Goal: Information Seeking & Learning: Learn about a topic

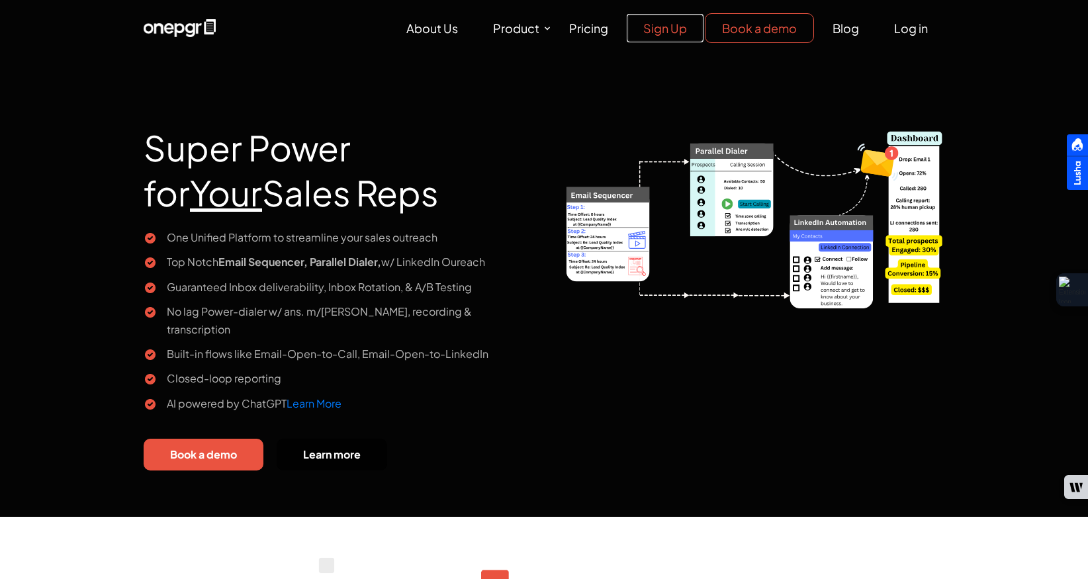
click at [663, 33] on link "Sign Up" at bounding box center [665, 28] width 77 height 28
click at [902, 33] on link "Log in" at bounding box center [911, 28] width 67 height 28
click at [843, 34] on link "Blog" at bounding box center [846, 28] width 60 height 28
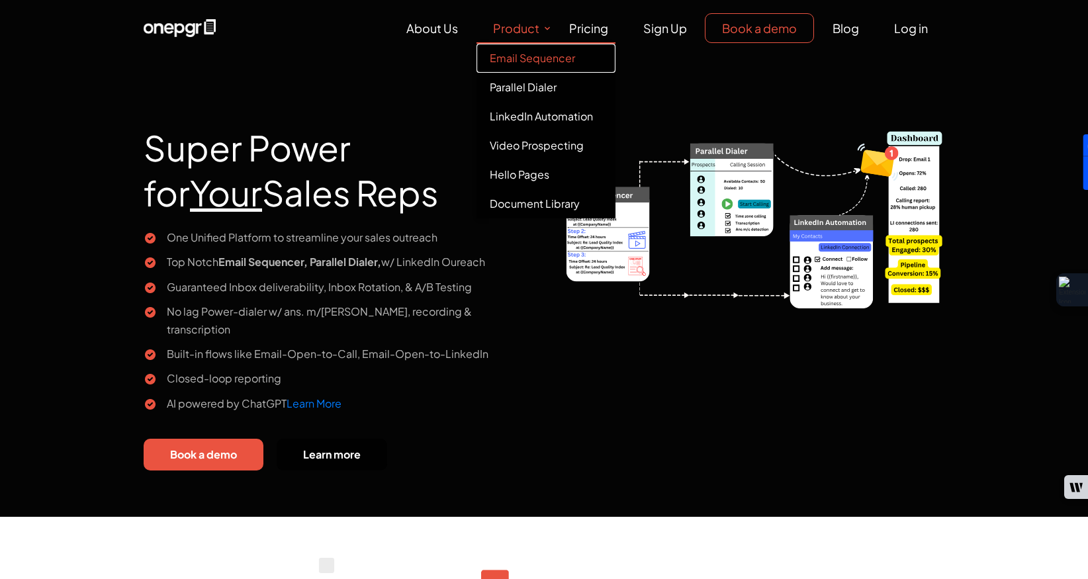
click at [522, 54] on link "Email Sequencer" at bounding box center [546, 58] width 139 height 29
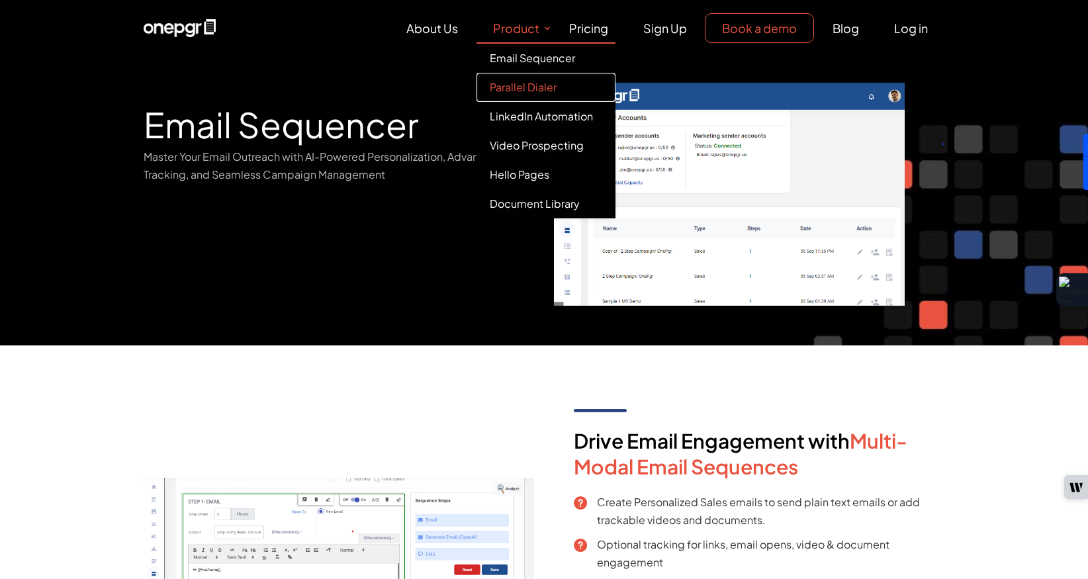
click at [527, 83] on link "Parallel Dialer" at bounding box center [546, 87] width 139 height 29
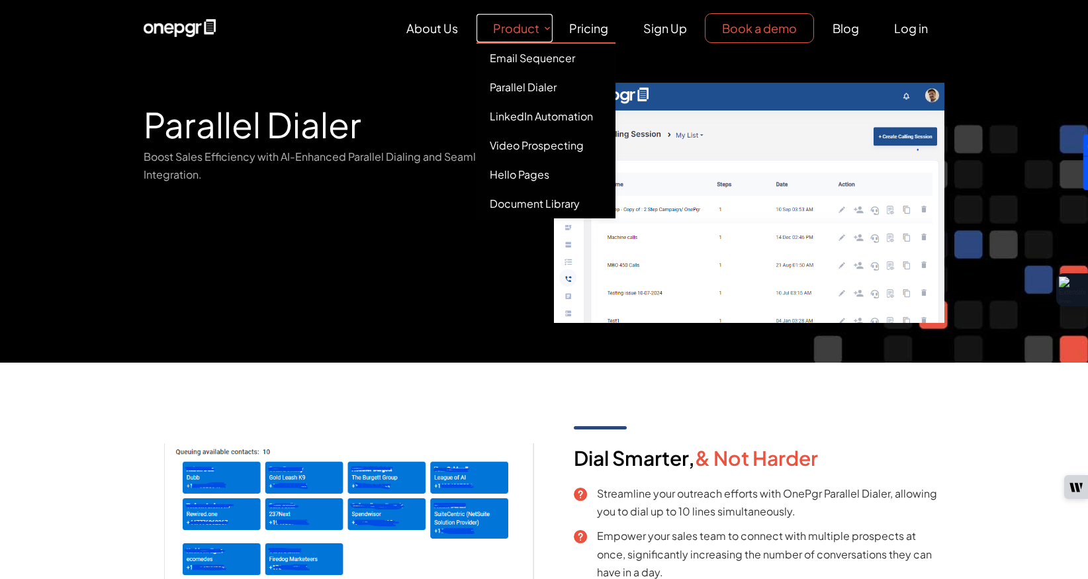
click at [528, 30] on link "Product" at bounding box center [515, 28] width 76 height 28
click at [527, 117] on link "LinkedIn Automation" at bounding box center [546, 116] width 139 height 29
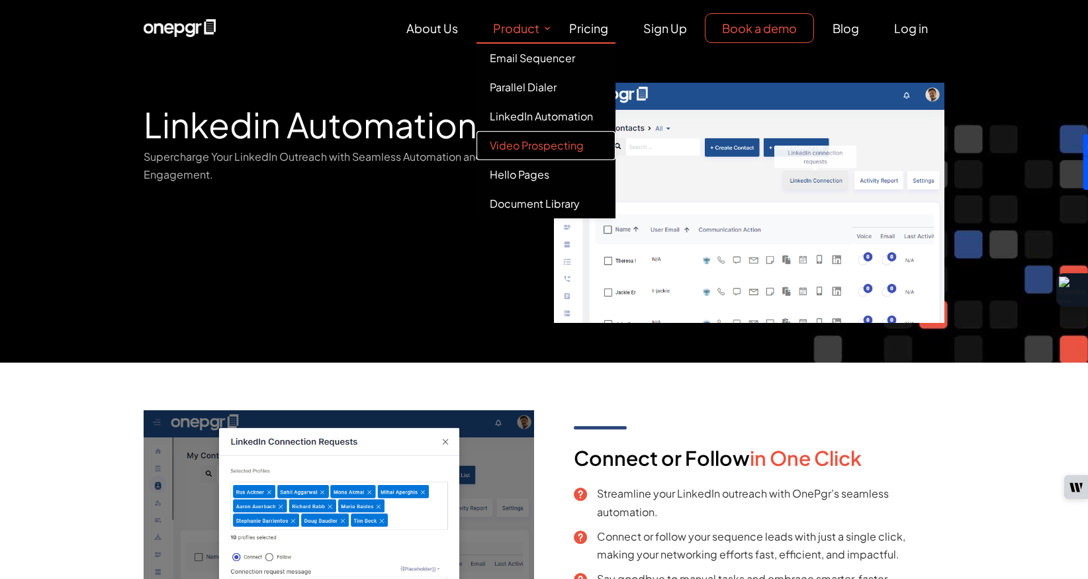
click at [533, 149] on link "Video Prospecting" at bounding box center [546, 145] width 139 height 29
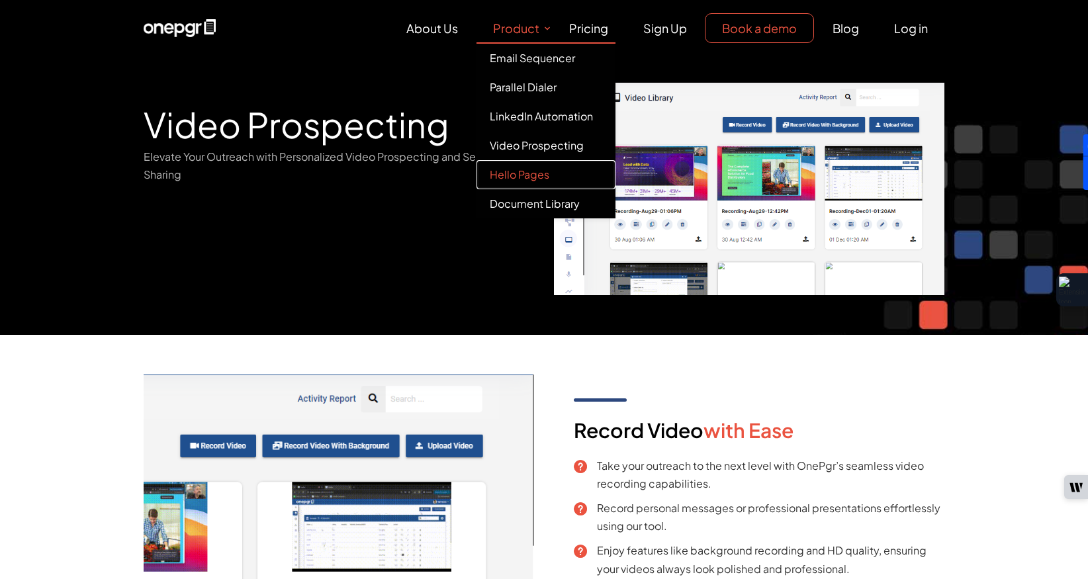
click at [529, 175] on link "Hello Pages" at bounding box center [546, 174] width 139 height 29
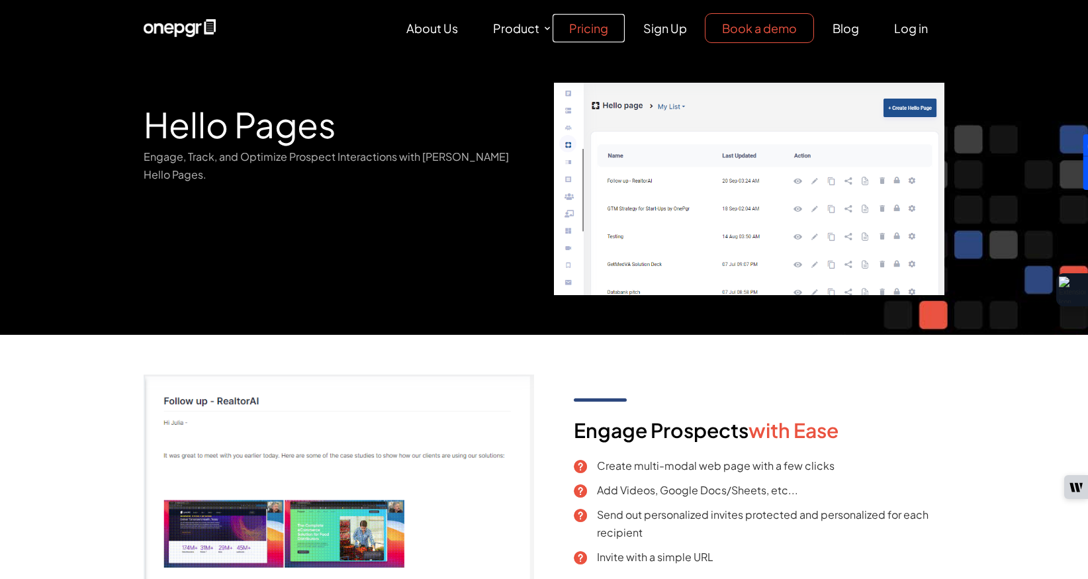
click at [588, 26] on link "Pricing" at bounding box center [589, 28] width 72 height 28
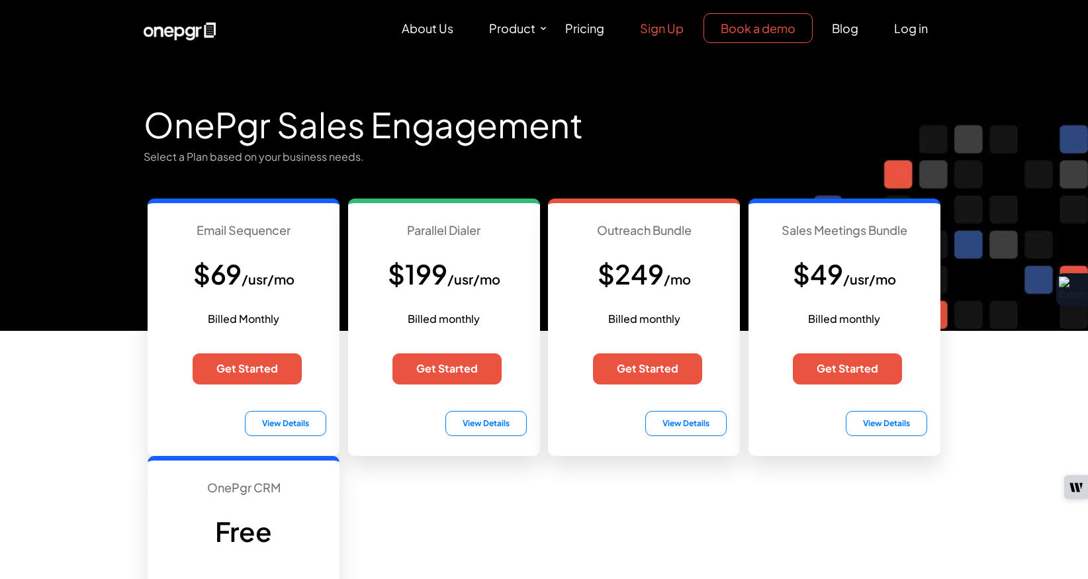
click at [665, 31] on link "Sign Up" at bounding box center [661, 28] width 77 height 28
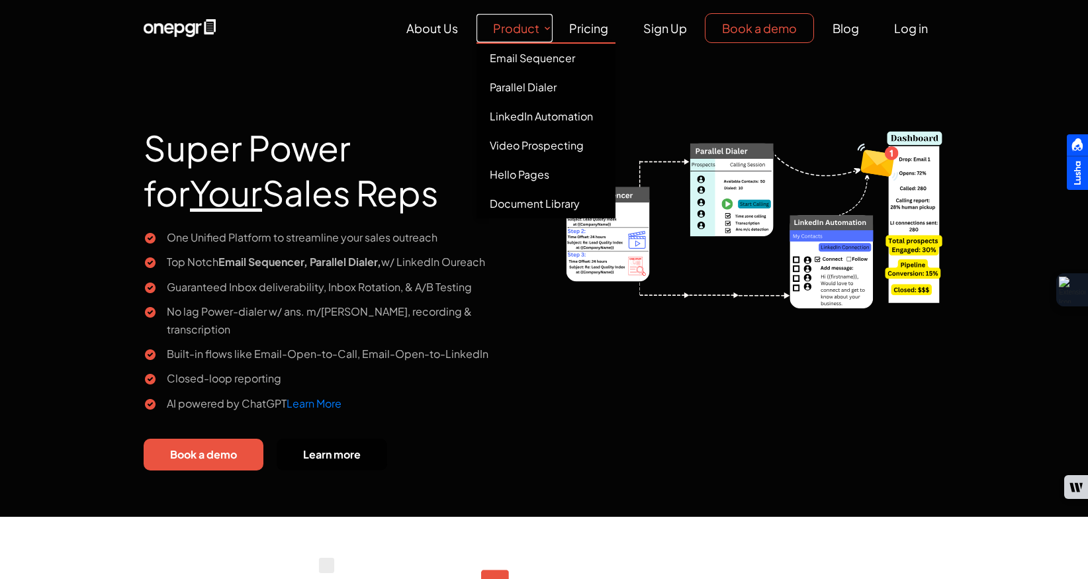
click at [545, 28] on link "Product" at bounding box center [515, 28] width 76 height 28
click at [545, 173] on link "Hello Pages" at bounding box center [546, 174] width 139 height 29
click at [525, 174] on link "Hello Pages" at bounding box center [546, 174] width 139 height 29
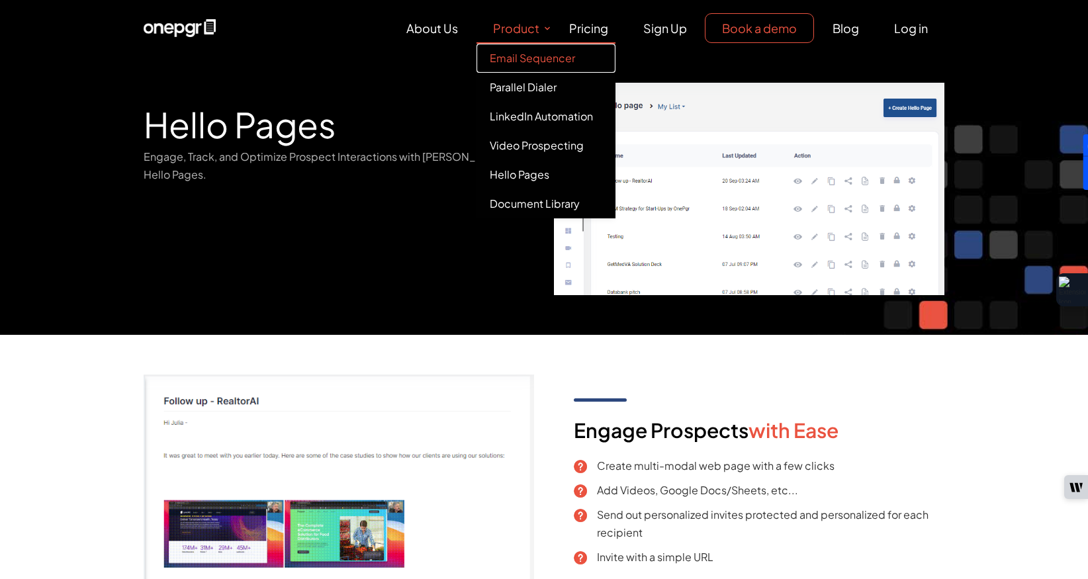
click at [514, 60] on link "Email Sequencer" at bounding box center [546, 58] width 139 height 29
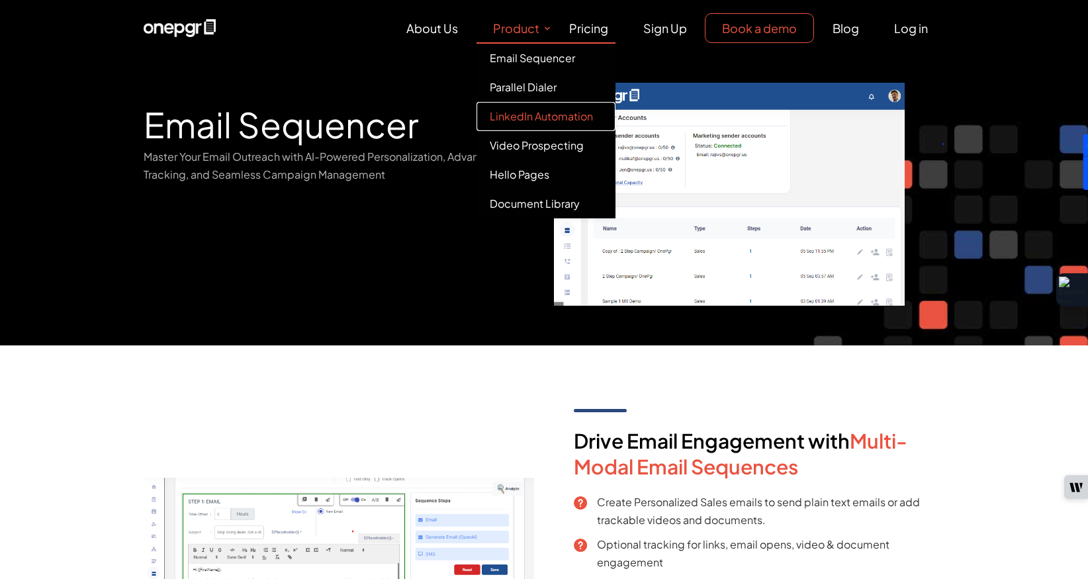
click at [516, 119] on link "LinkedIn Automation" at bounding box center [546, 116] width 139 height 29
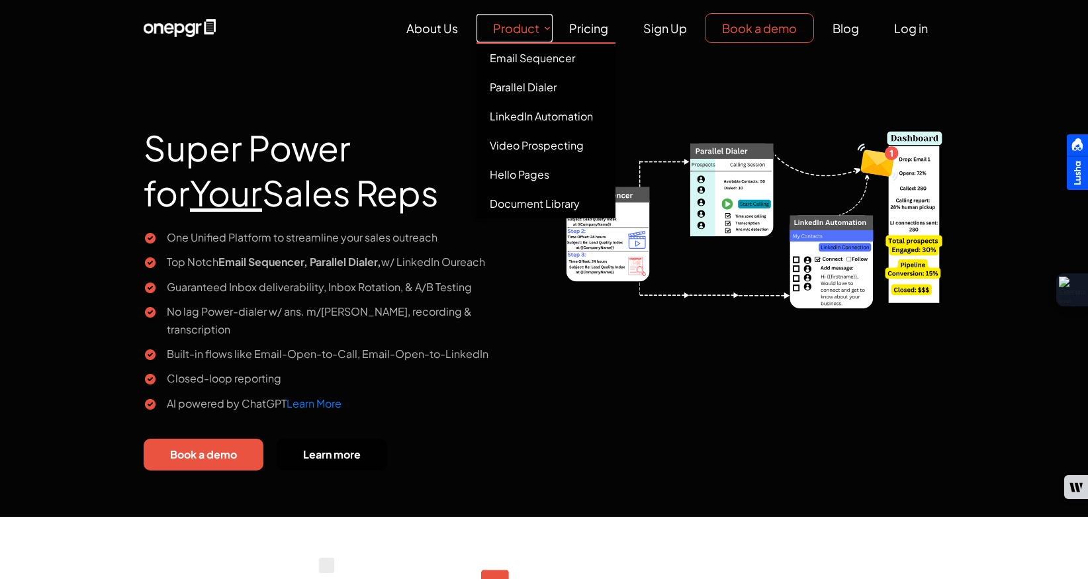
click at [536, 29] on link "Product" at bounding box center [515, 28] width 76 height 28
click at [536, 122] on link "LinkedIn Automation" at bounding box center [546, 116] width 139 height 29
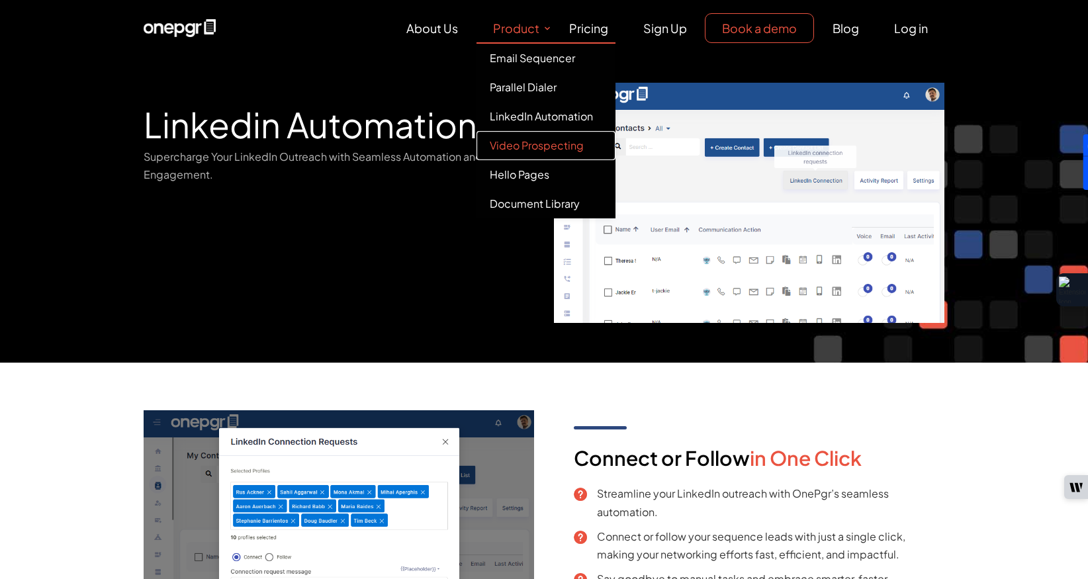
click at [549, 142] on link "Video Prospecting" at bounding box center [546, 145] width 139 height 29
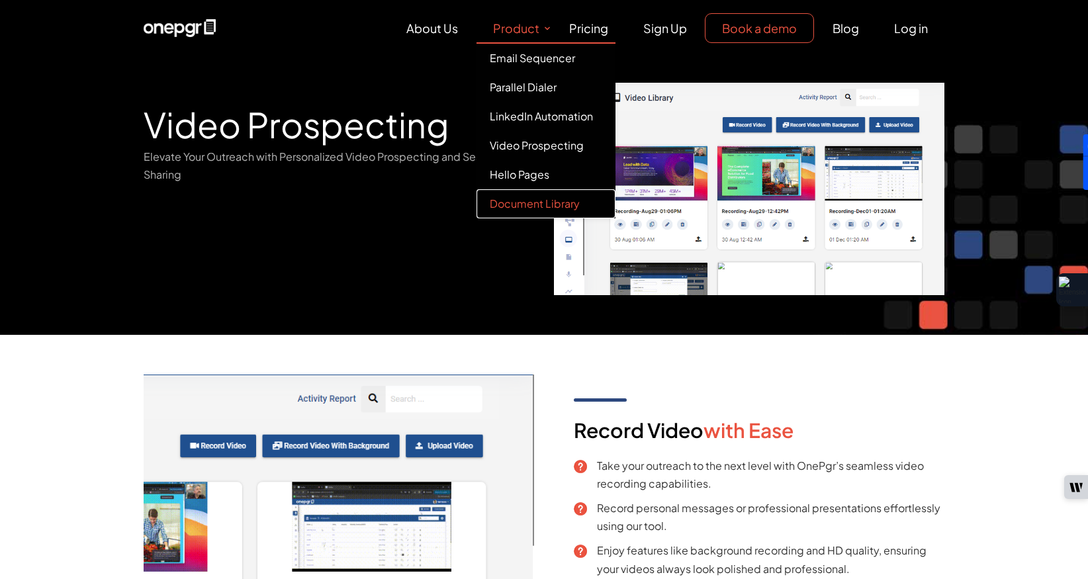
click at [530, 207] on link "Document Library" at bounding box center [546, 203] width 139 height 29
